Goal: Find specific page/section: Find specific page/section

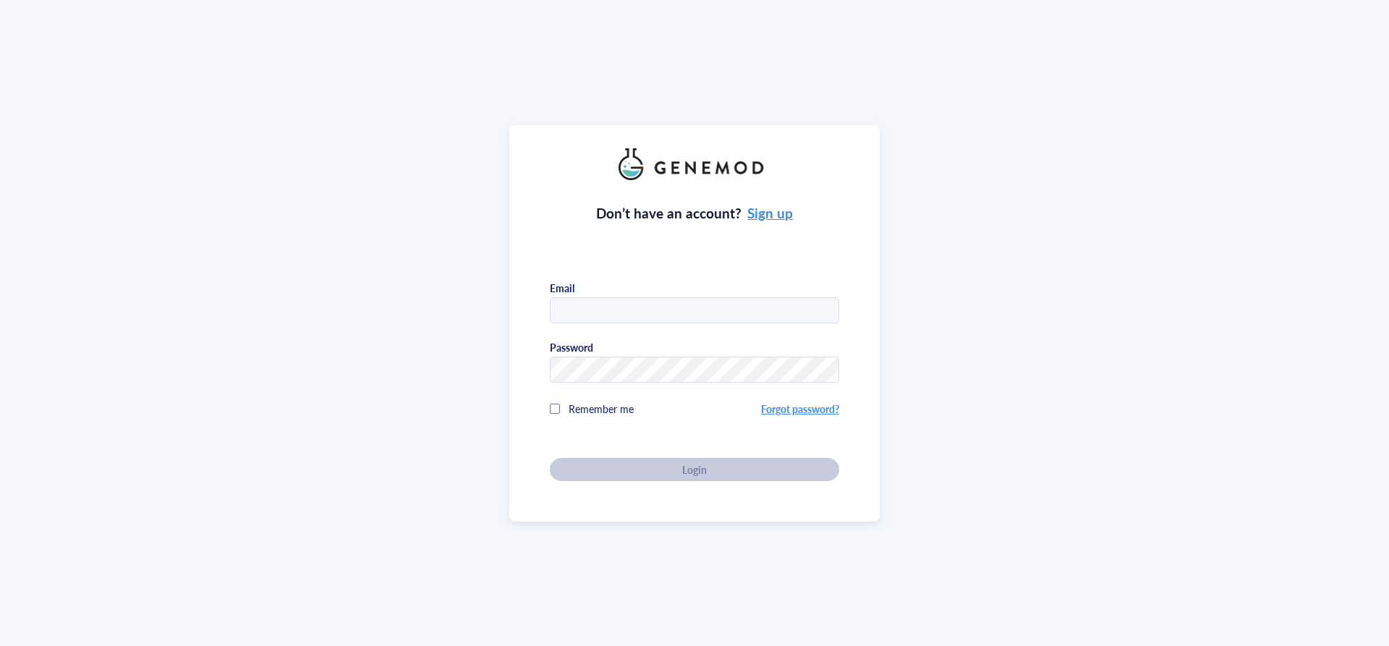
type input "[PERSON_NAME][EMAIL_ADDRESS][PERSON_NAME][DOMAIN_NAME]"
click at [550, 405] on div at bounding box center [555, 409] width 10 height 10
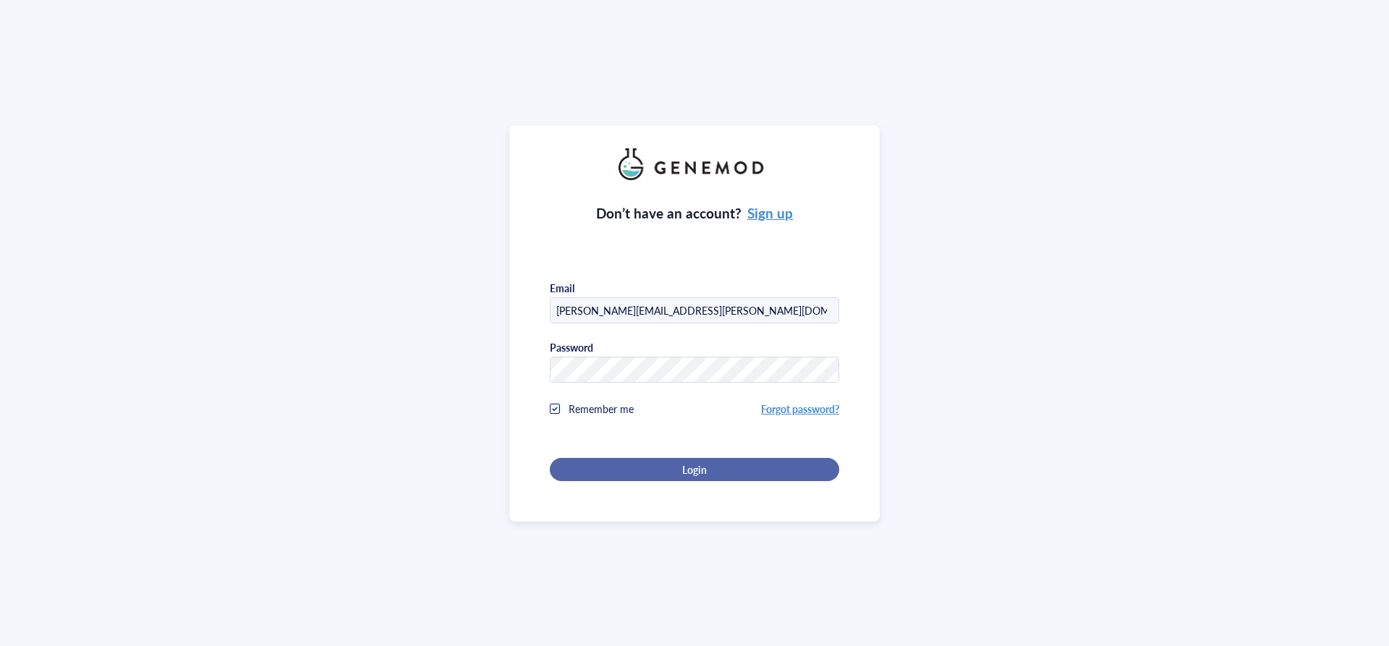
click at [673, 467] on div "Login" at bounding box center [694, 469] width 243 height 13
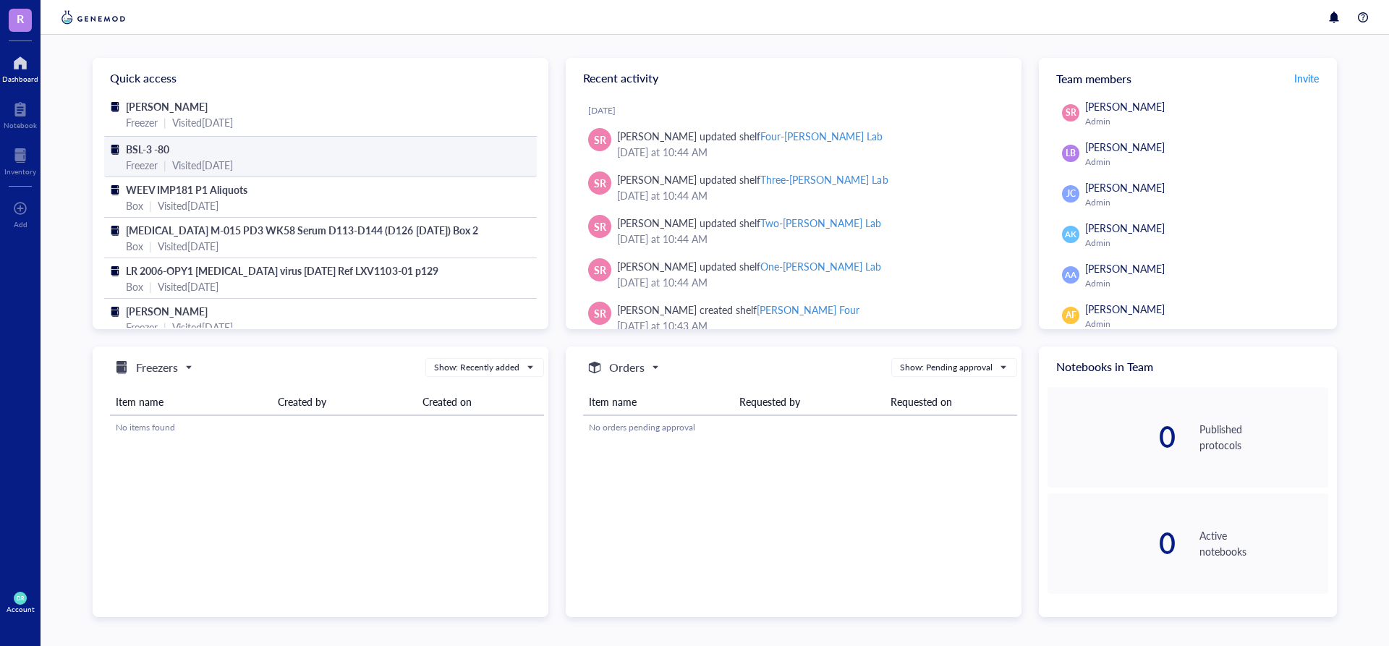
click at [219, 154] on div "BSL-3 -80" at bounding box center [320, 149] width 389 height 16
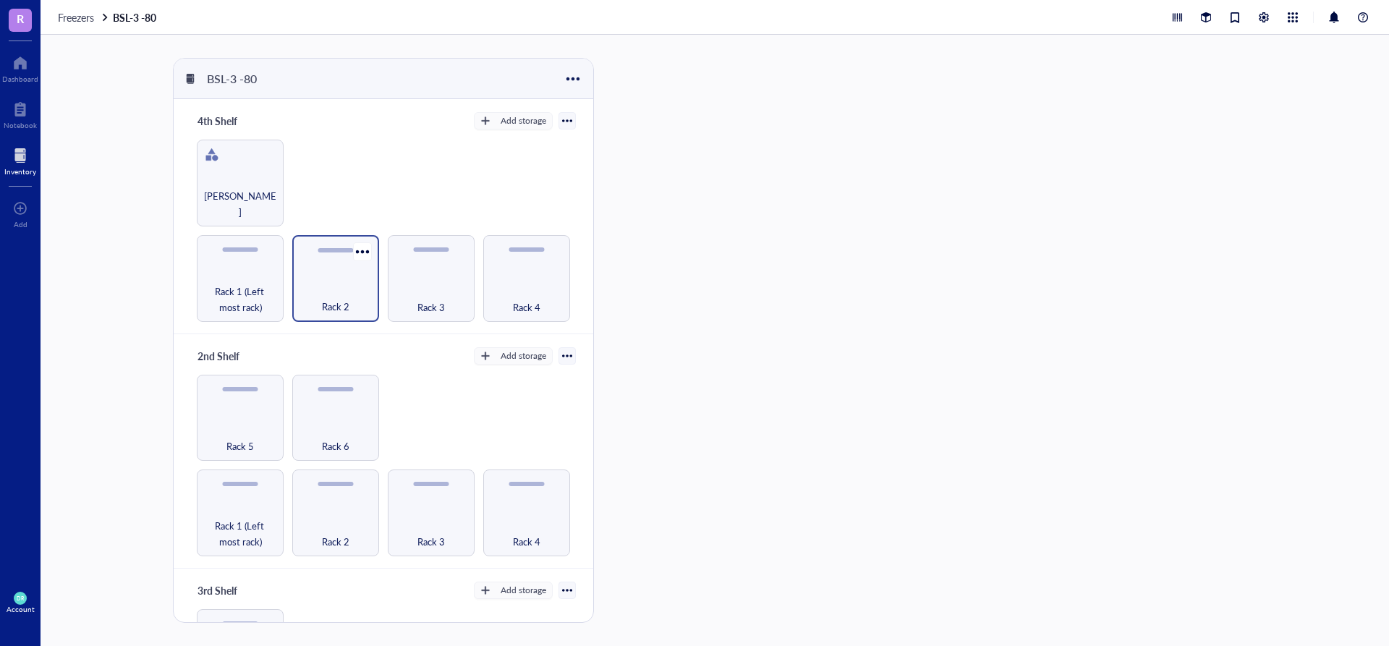
click at [325, 290] on div "Rack 2" at bounding box center [336, 299] width 72 height 32
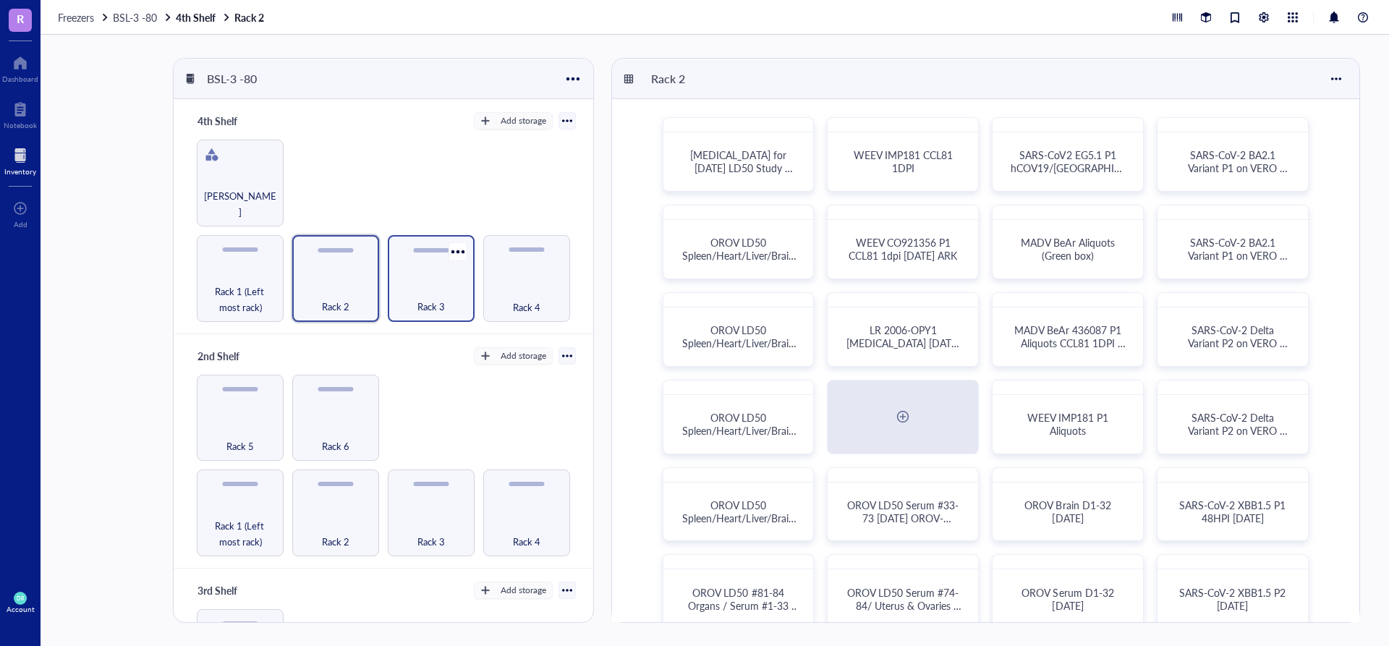
click at [417, 302] on span "Rack 3" at bounding box center [430, 307] width 27 height 16
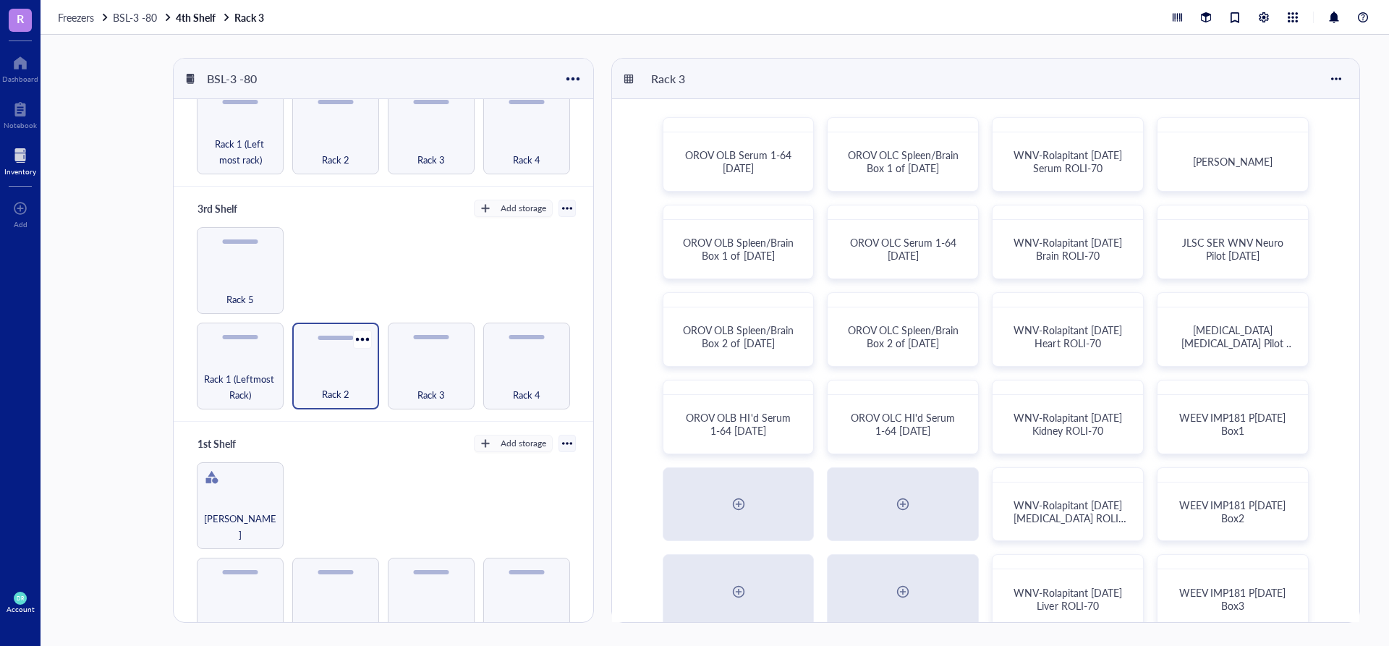
scroll to position [394, 0]
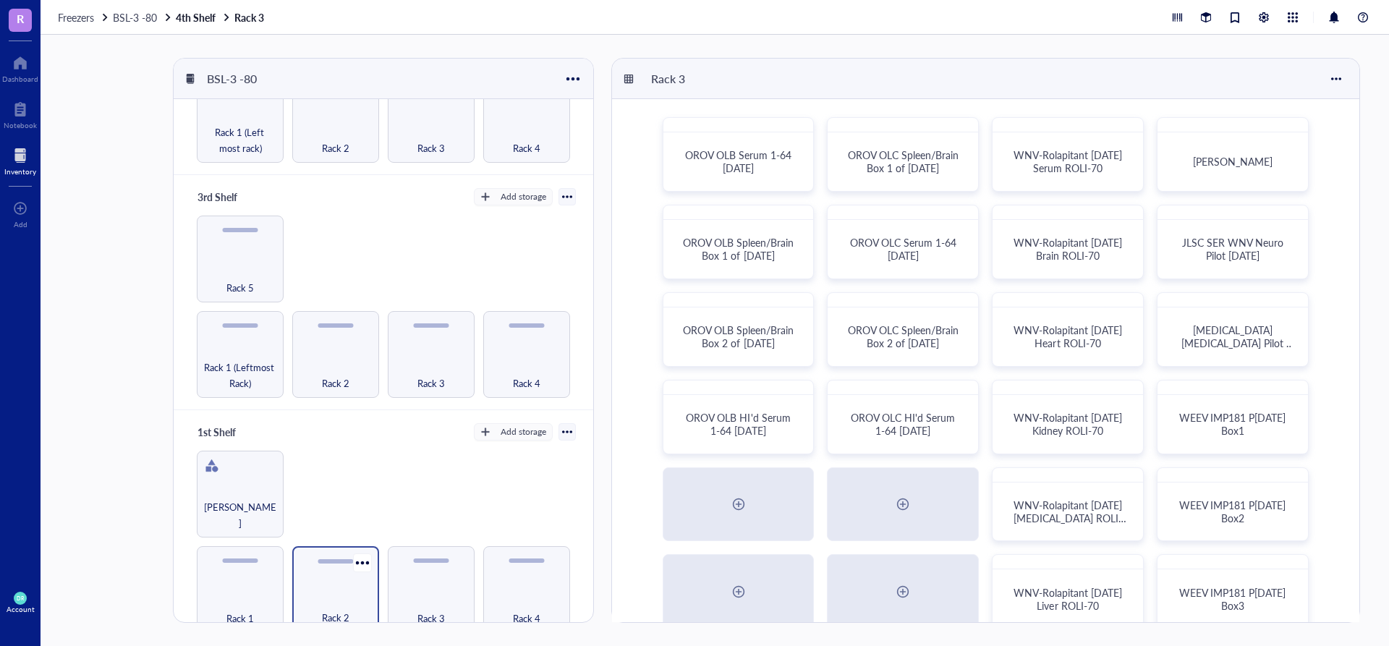
click at [355, 594] on div "Rack 2" at bounding box center [336, 610] width 72 height 32
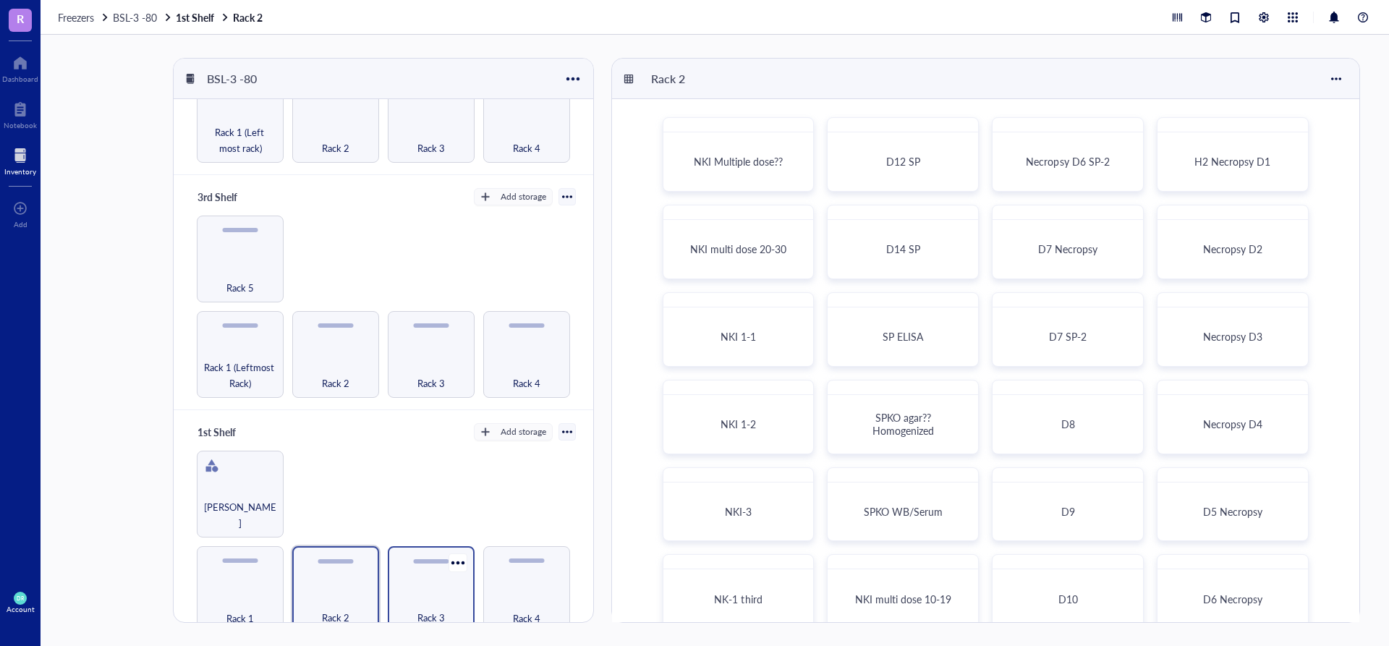
click at [446, 594] on div "Rack 3" at bounding box center [431, 610] width 72 height 32
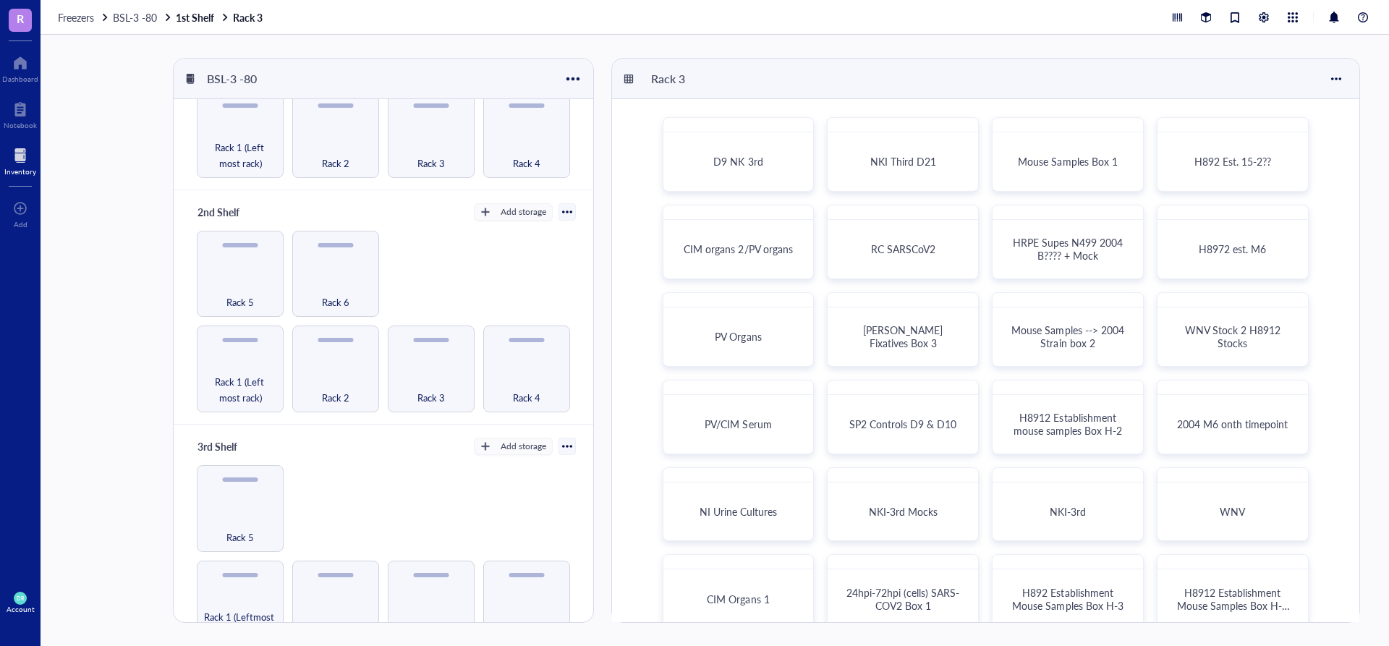
scroll to position [32, 0]
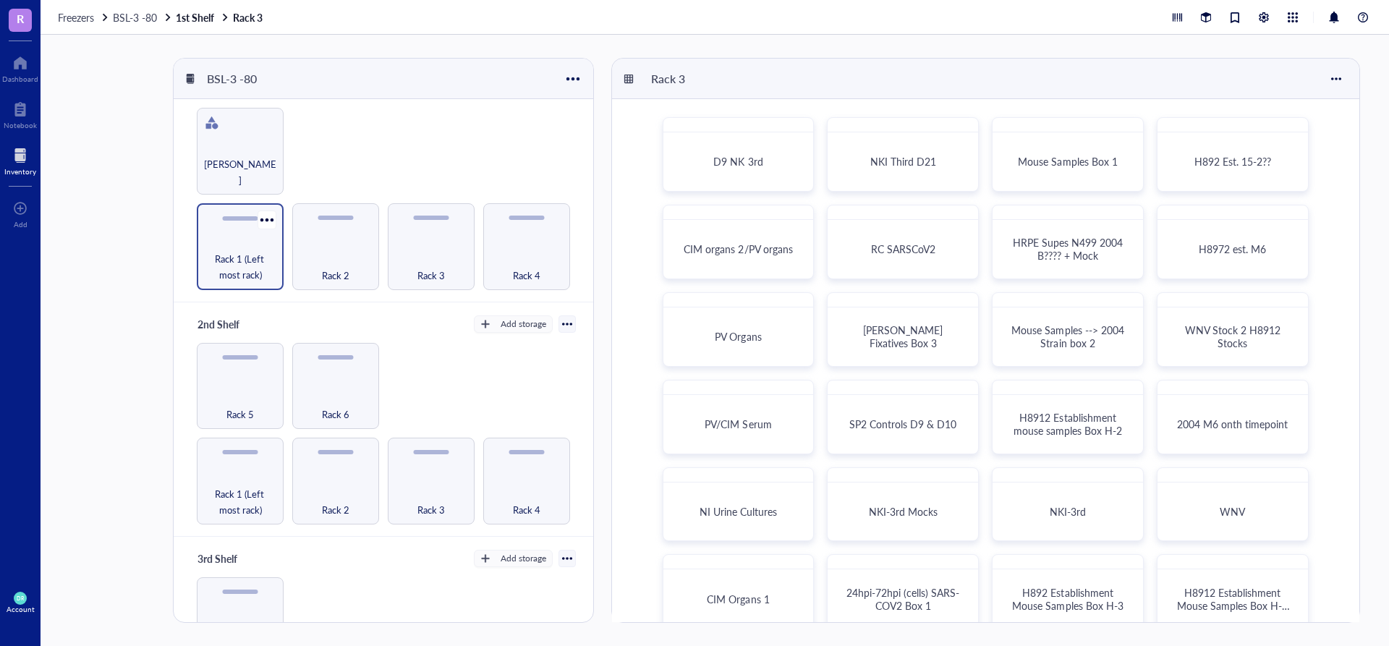
click at [262, 259] on span "Rack 1 (Left most rack)" at bounding box center [240, 267] width 72 height 32
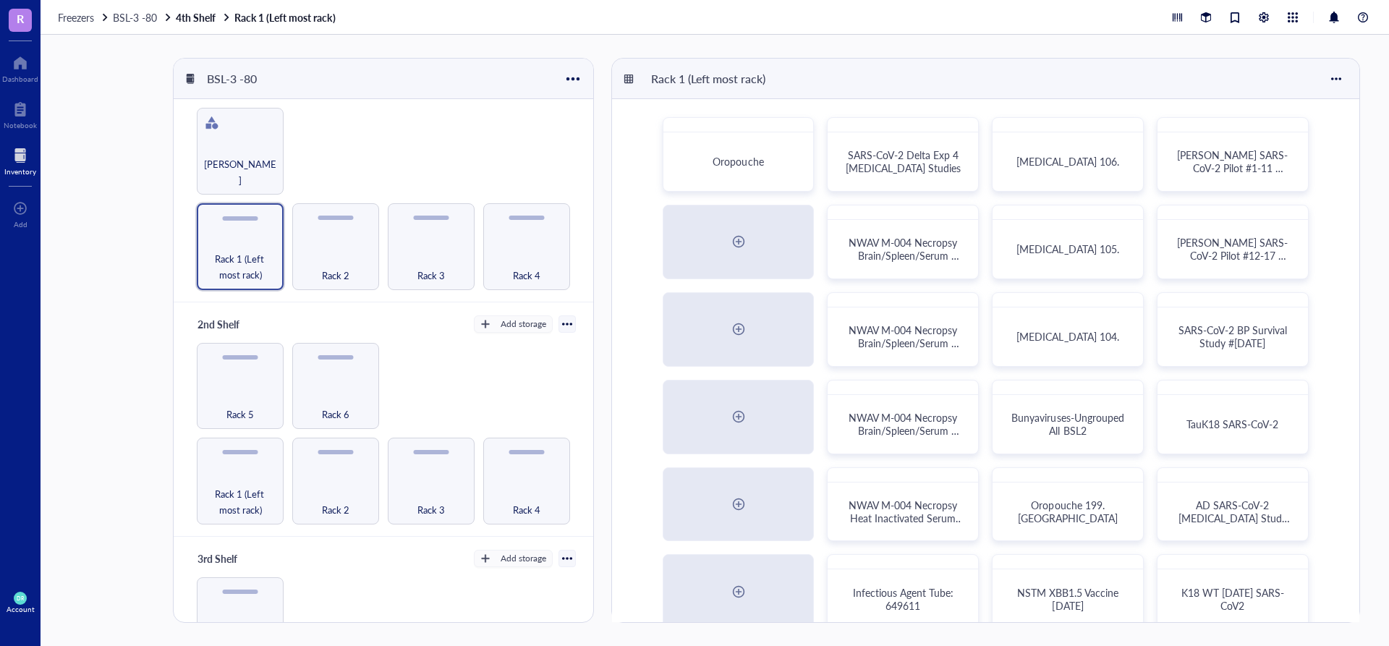
click at [289, 262] on div "Rack 1 (Left most rack) Rack 2 Rack 3 Rack 4 [PERSON_NAME]" at bounding box center [383, 199] width 384 height 182
click at [308, 263] on div "Rack 2" at bounding box center [336, 267] width 72 height 32
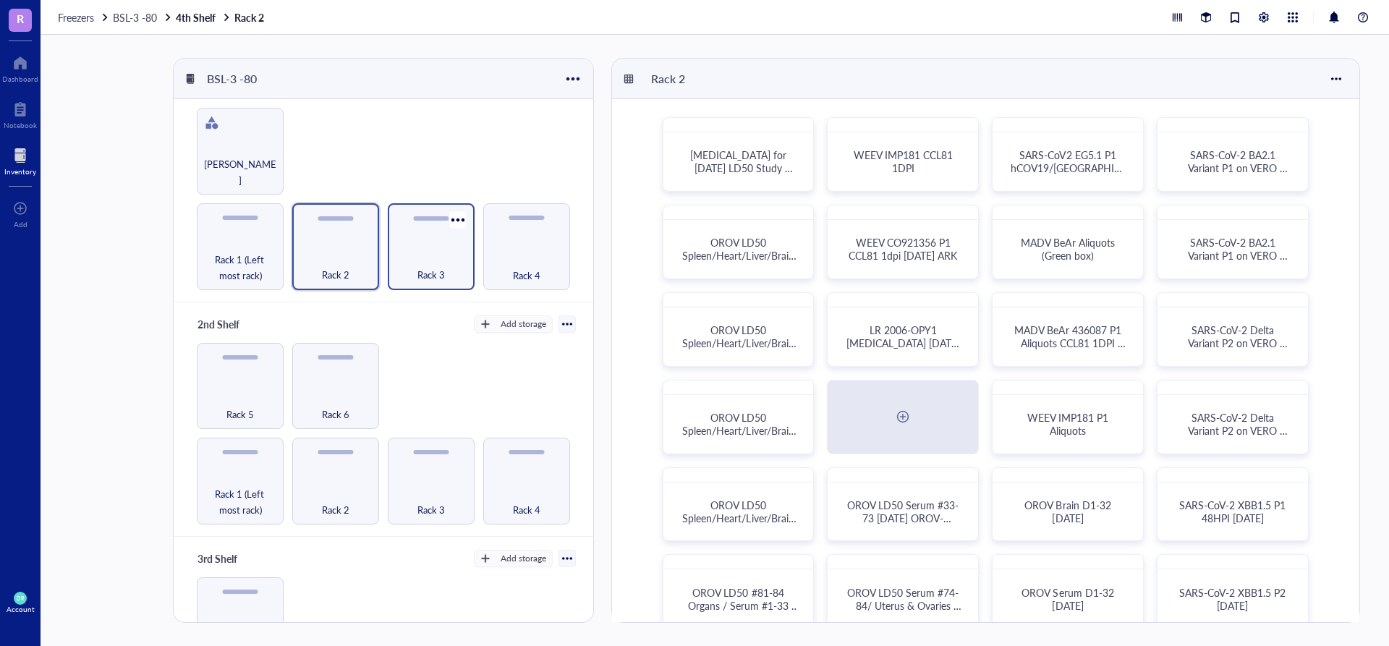
click at [402, 267] on div "Rack 3" at bounding box center [431, 267] width 72 height 32
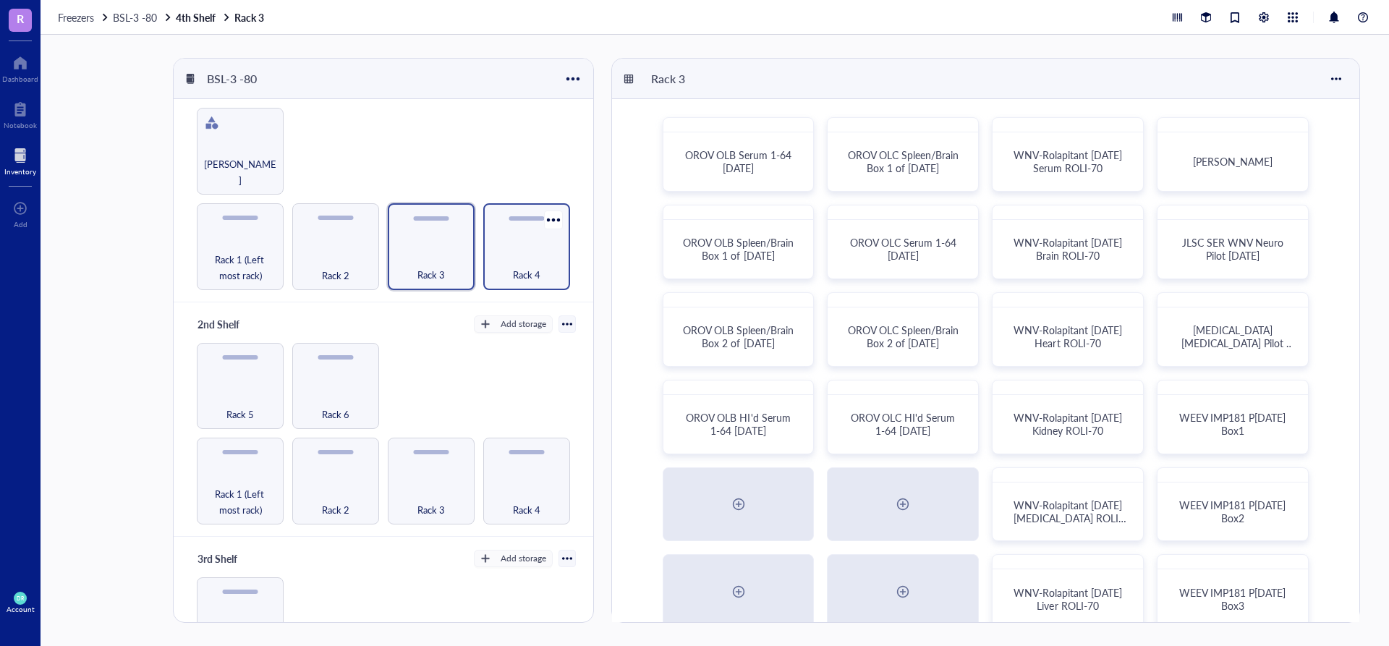
click at [554, 263] on div "Rack 4" at bounding box center [527, 267] width 72 height 32
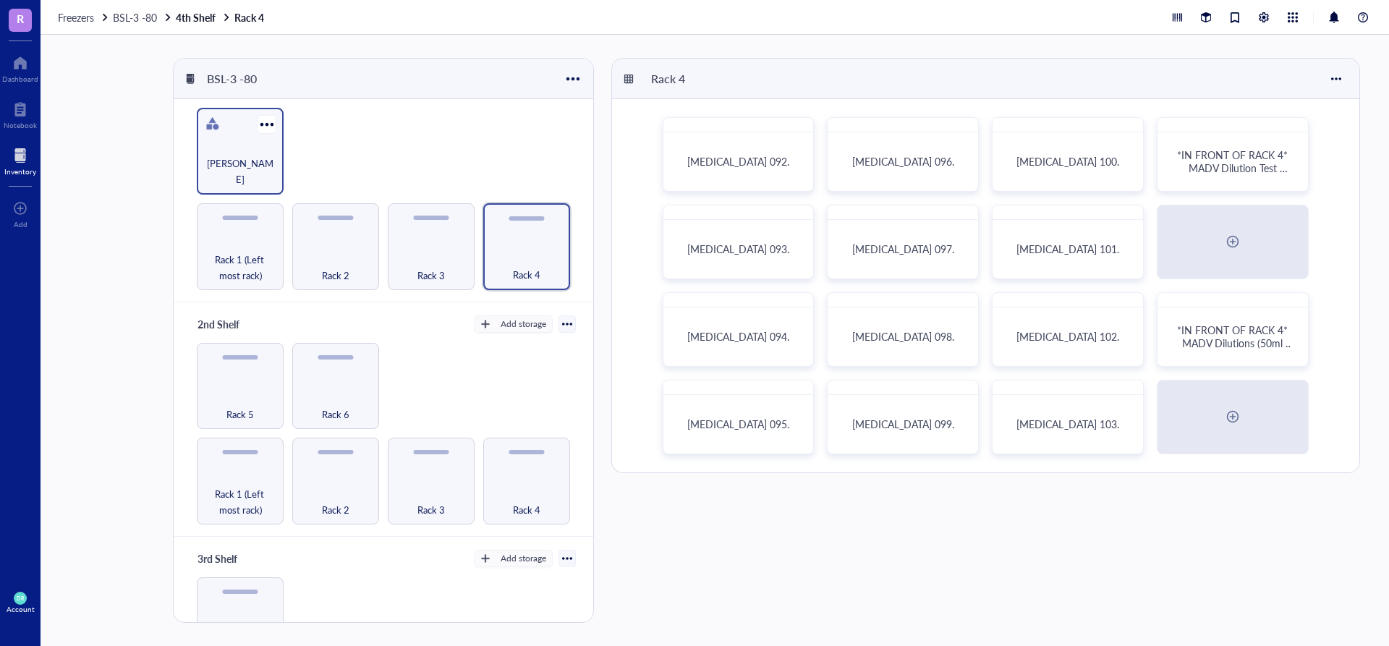
click at [245, 164] on div "[PERSON_NAME]" at bounding box center [240, 172] width 72 height 32
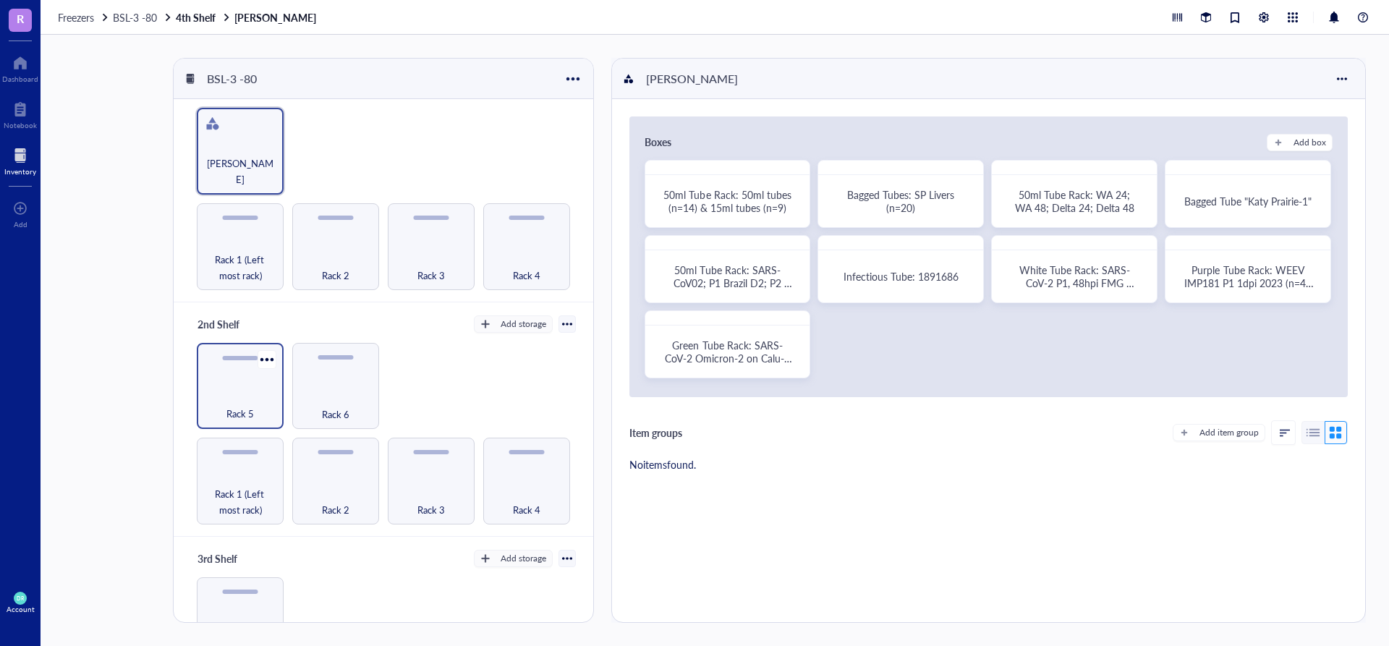
click at [243, 397] on div "Rack 5" at bounding box center [240, 406] width 72 height 32
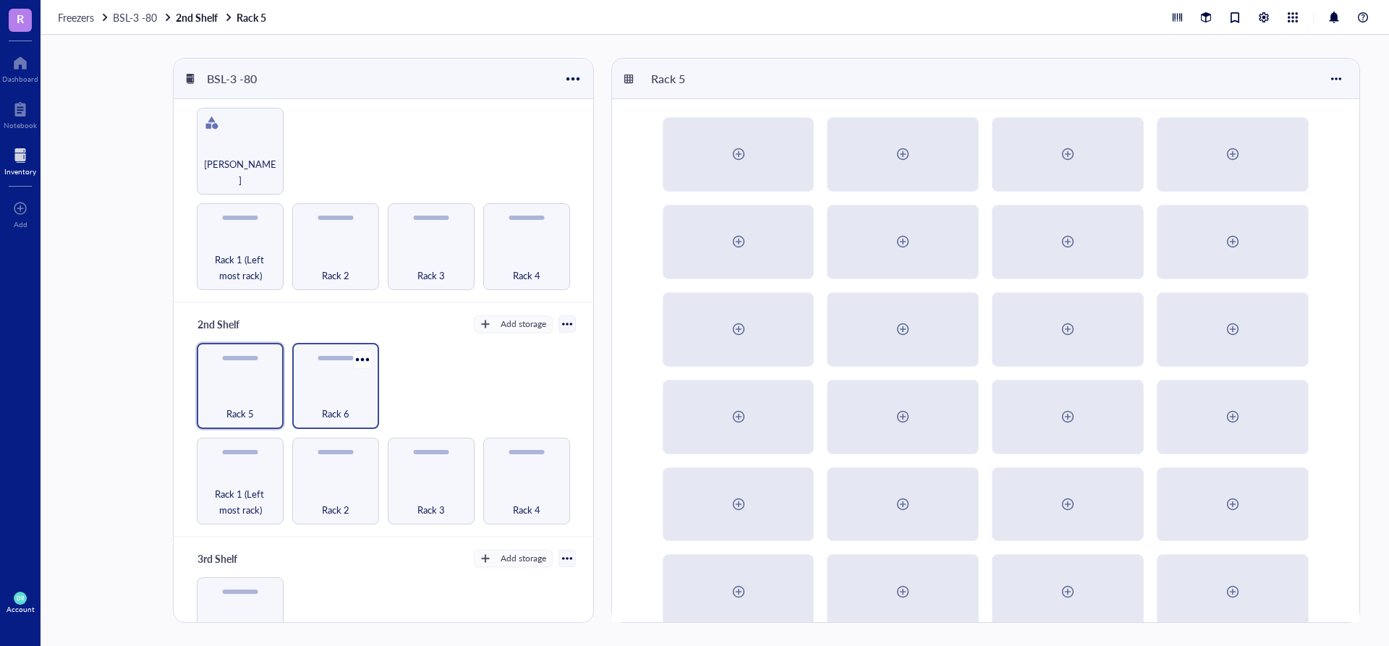
click at [314, 390] on div "Rack 6" at bounding box center [336, 406] width 72 height 32
click at [253, 477] on div "Rack 1 (Left most rack)" at bounding box center [240, 481] width 87 height 87
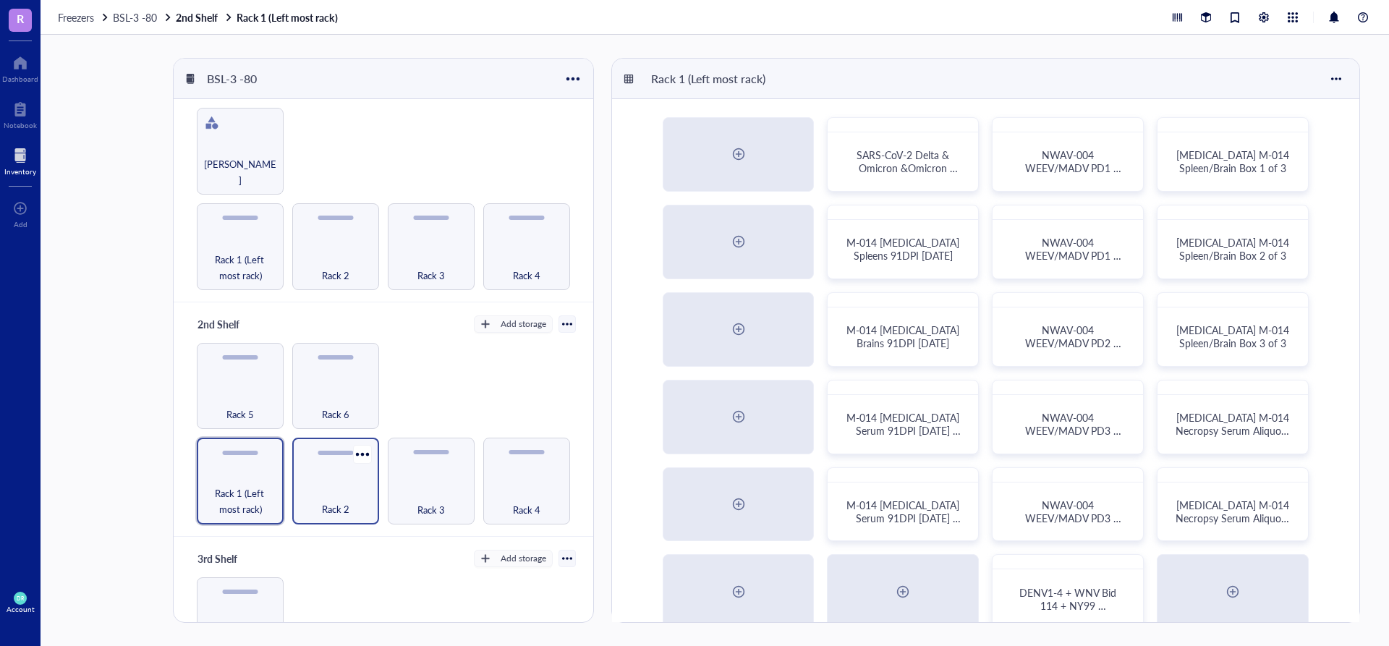
click at [321, 489] on div "Rack 2" at bounding box center [336, 502] width 72 height 32
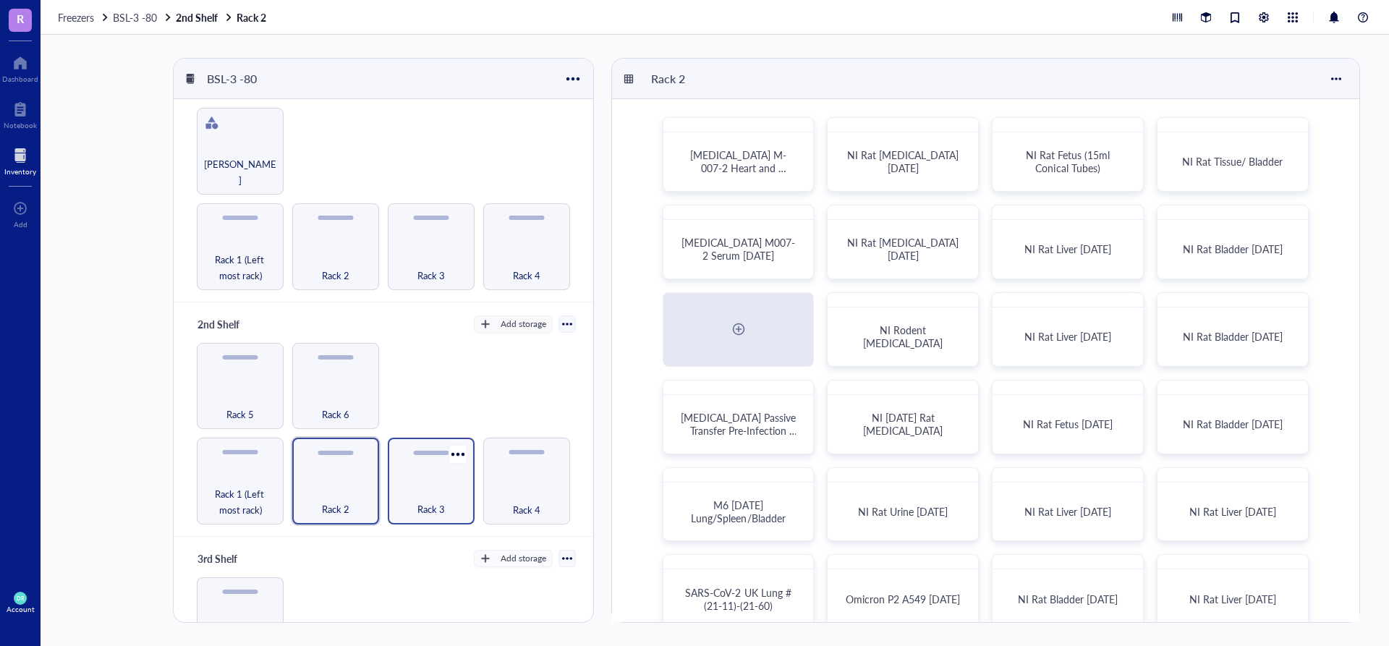
click at [402, 489] on div "Rack 3" at bounding box center [431, 502] width 72 height 32
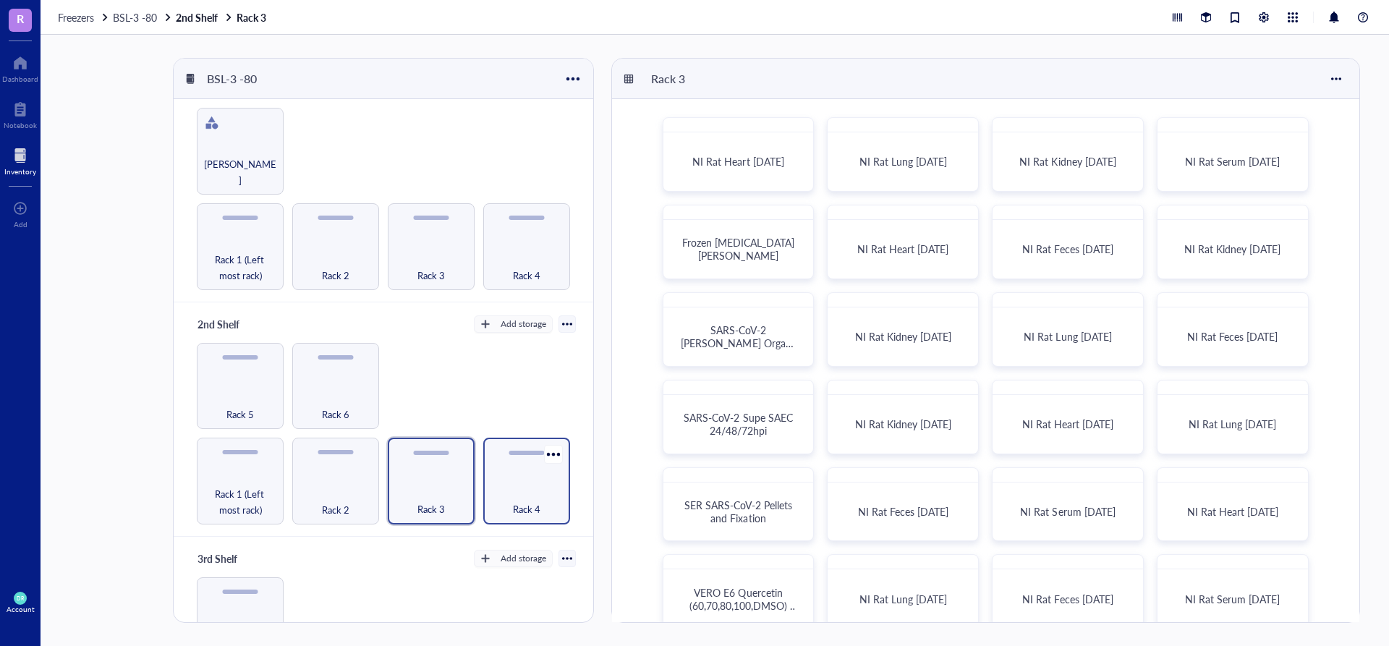
click at [543, 496] on div "Rack 4" at bounding box center [527, 502] width 72 height 32
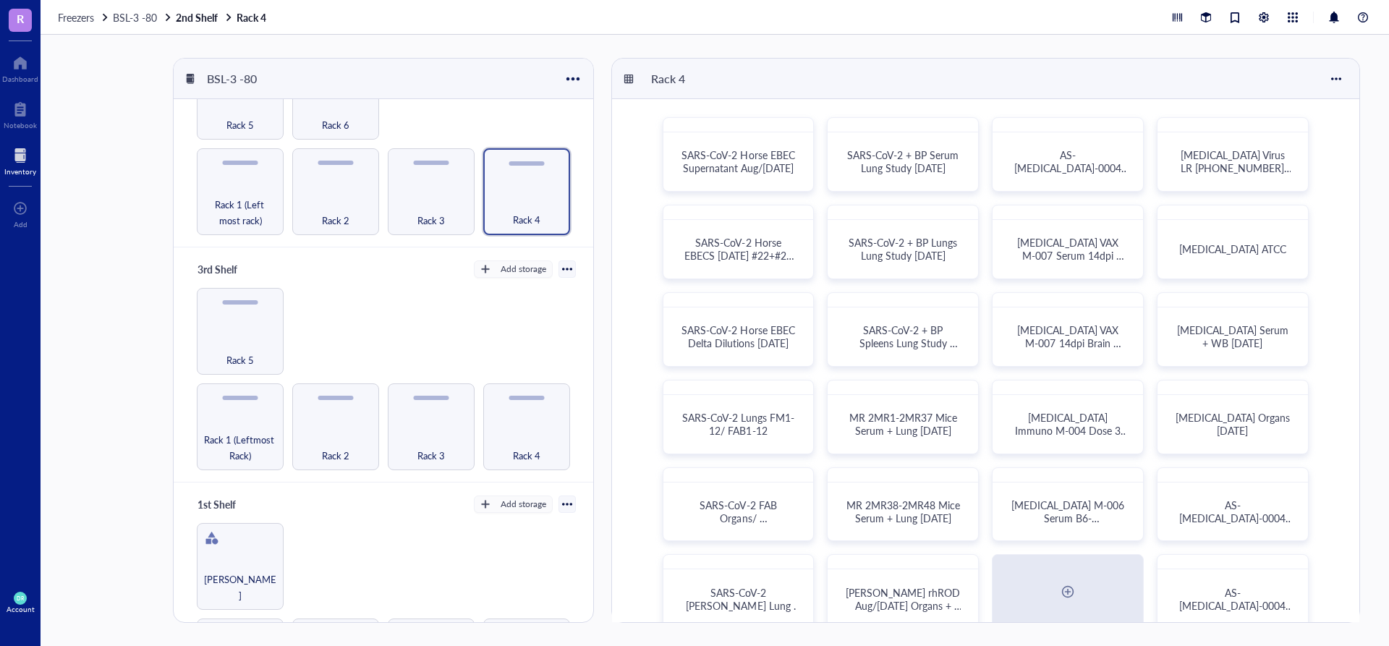
scroll to position [394, 0]
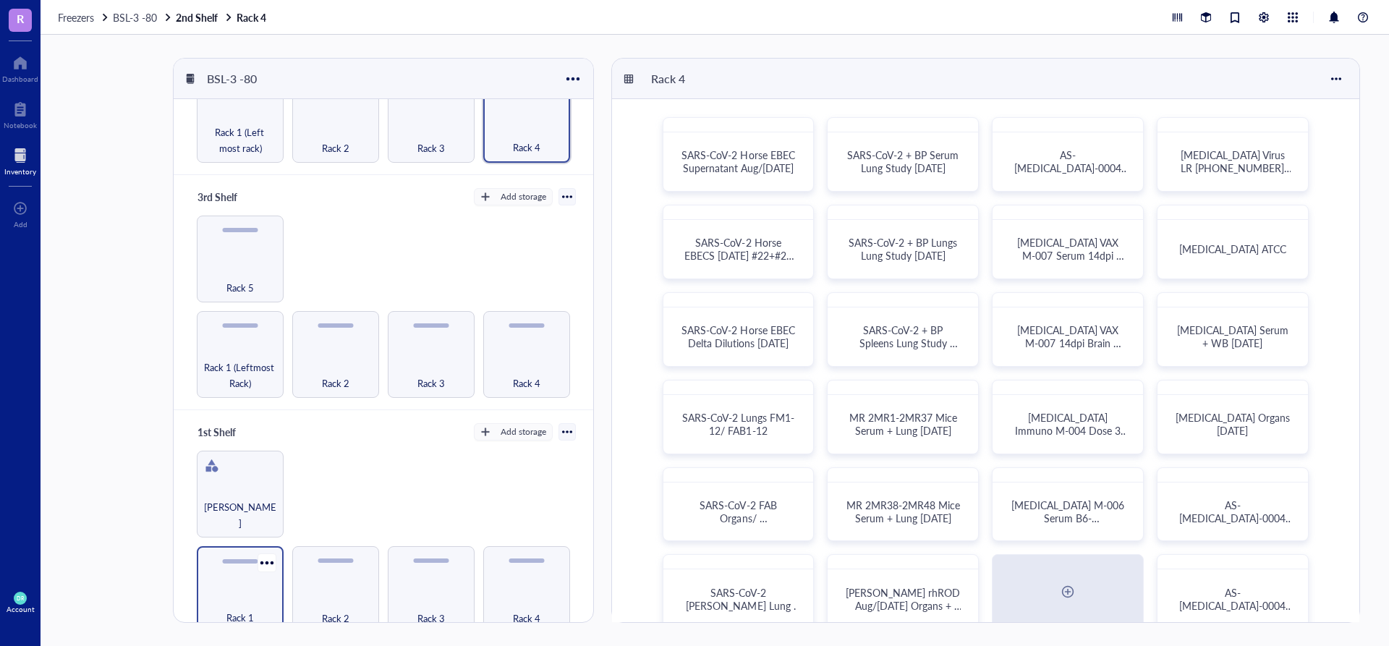
click at [224, 594] on div "Rack 1" at bounding box center [240, 610] width 72 height 32
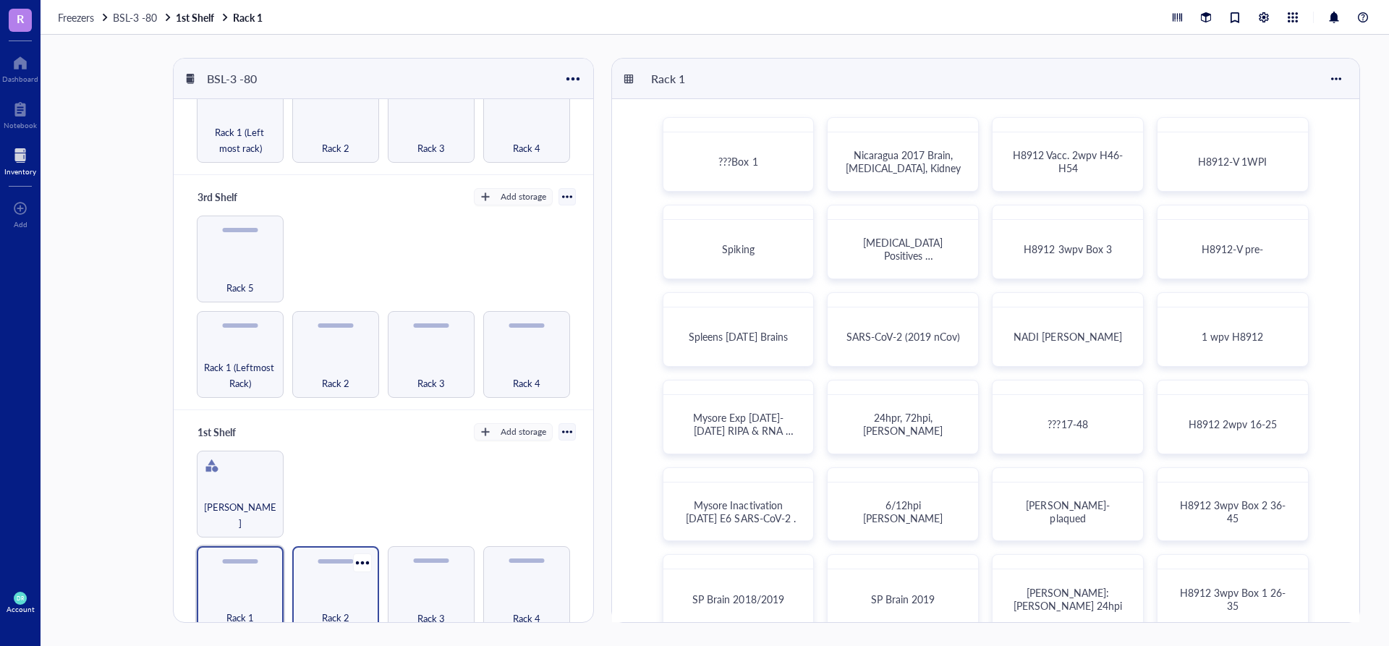
click at [316, 594] on div "Rack 2" at bounding box center [336, 610] width 72 height 32
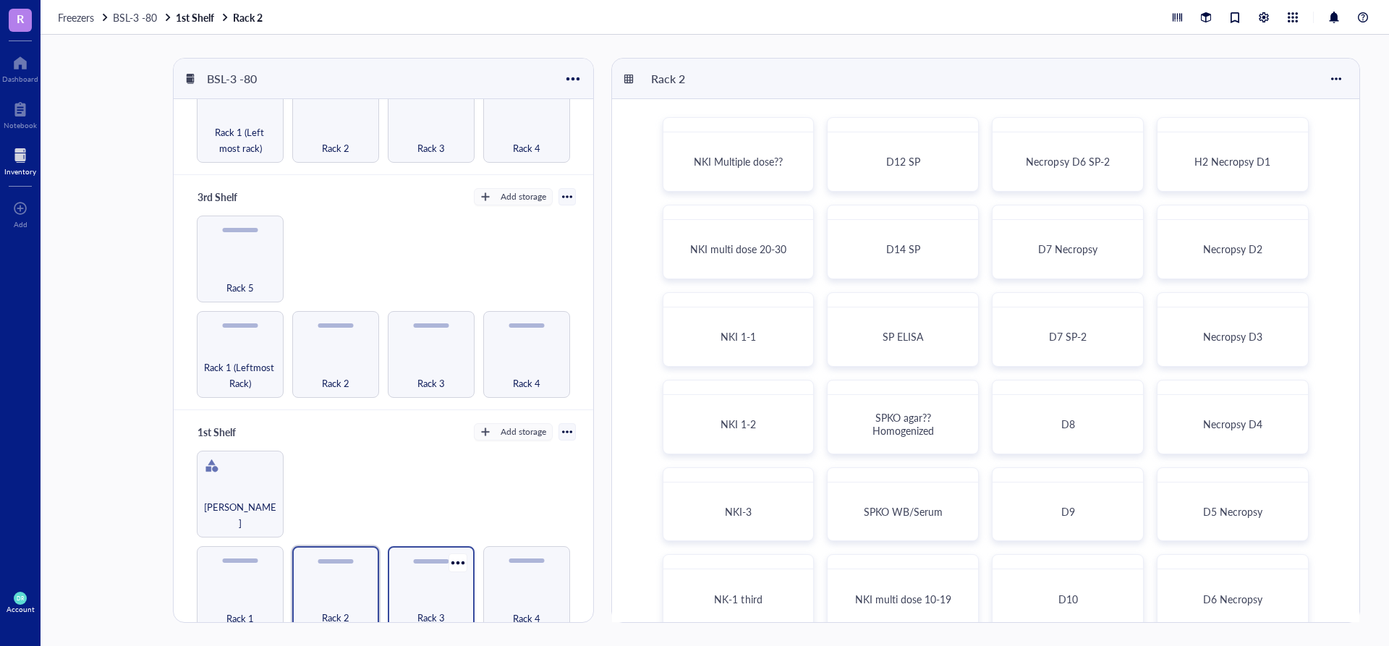
click at [412, 594] on div "Rack 3" at bounding box center [431, 610] width 72 height 32
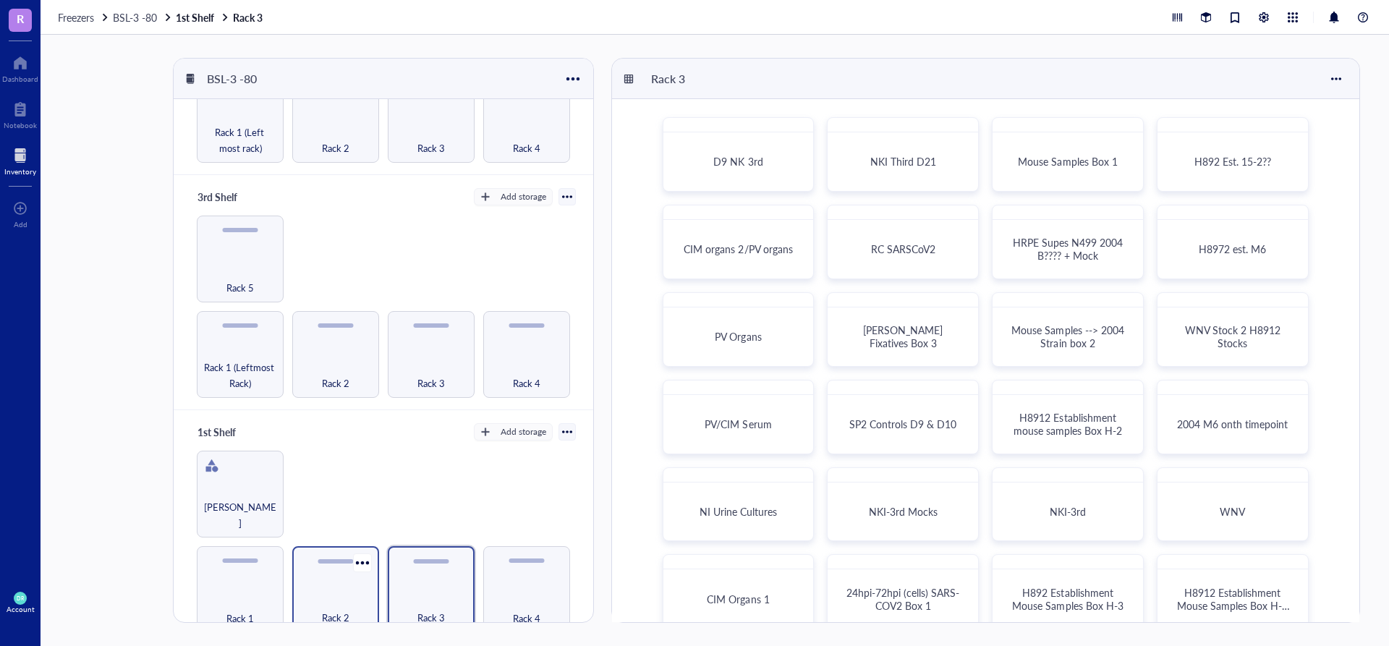
click at [362, 594] on div "Rack 2" at bounding box center [336, 610] width 72 height 32
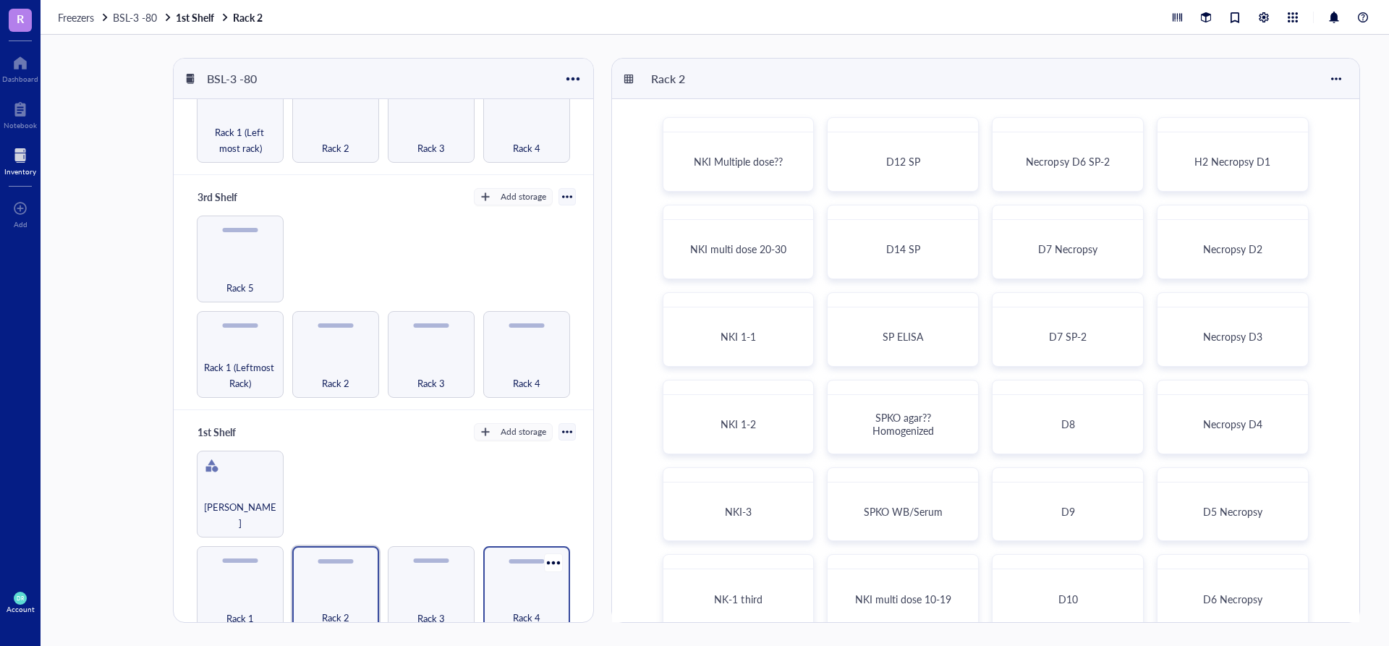
click at [503, 594] on div "Rack 4" at bounding box center [527, 610] width 72 height 32
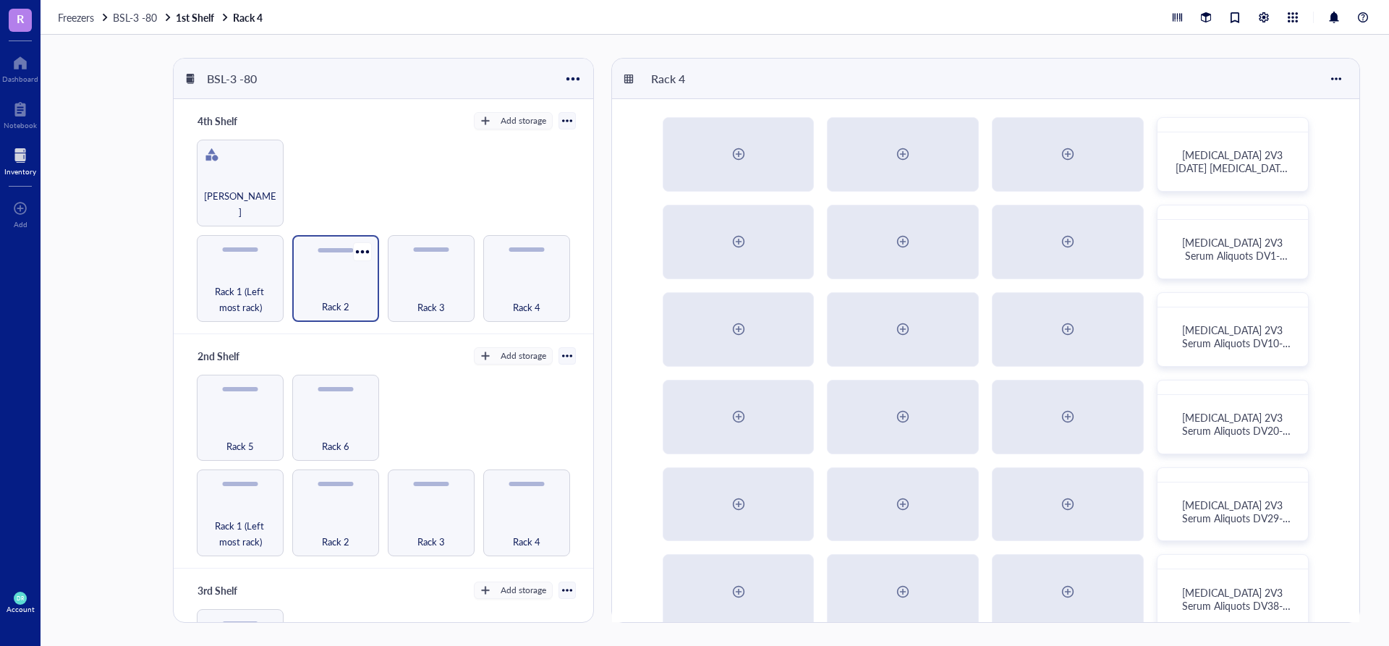
click at [323, 291] on div "Rack 2" at bounding box center [336, 299] width 72 height 32
